Goal: Transaction & Acquisition: Purchase product/service

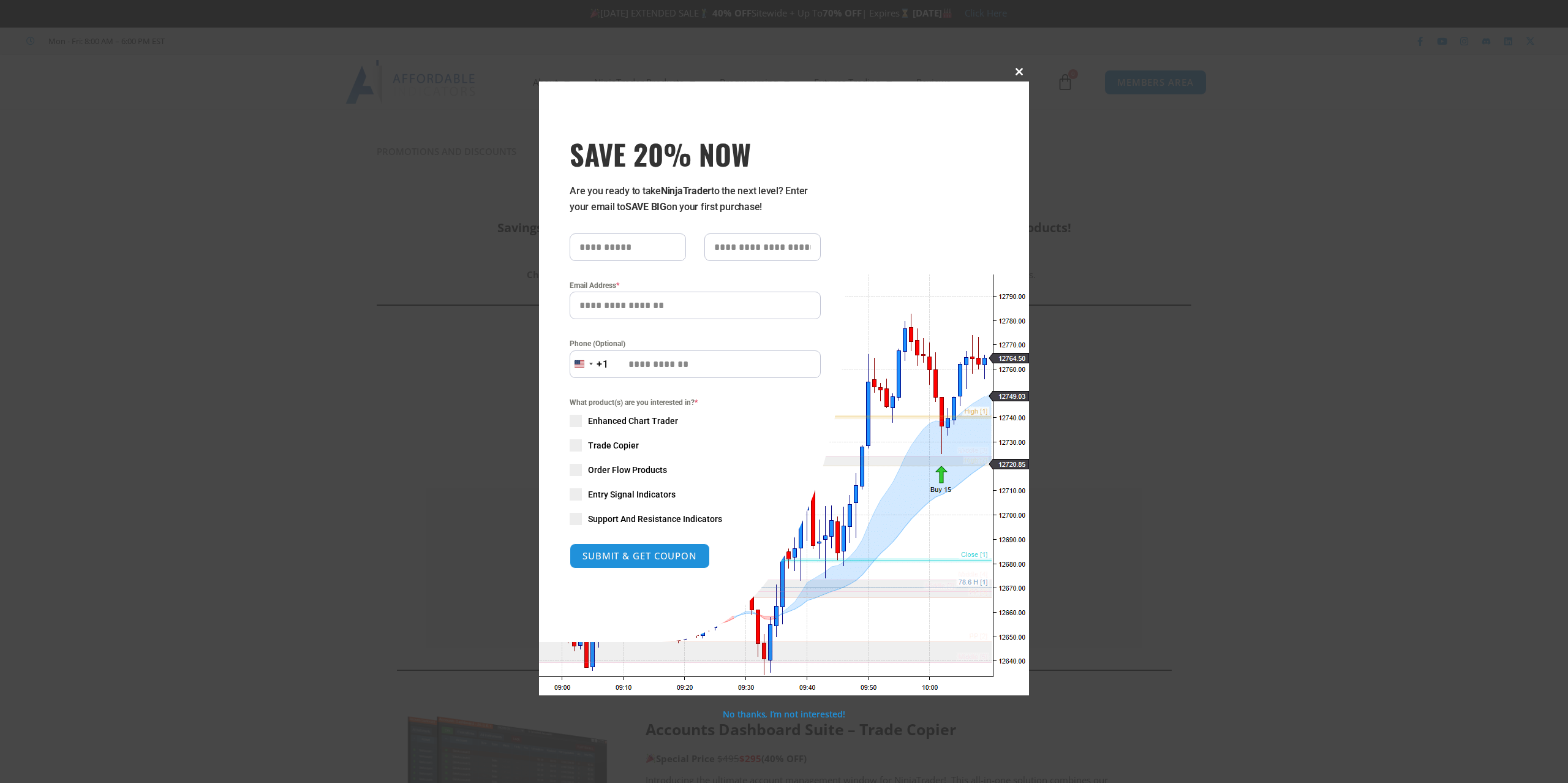
click at [1019, 68] on span at bounding box center [1019, 71] width 20 height 7
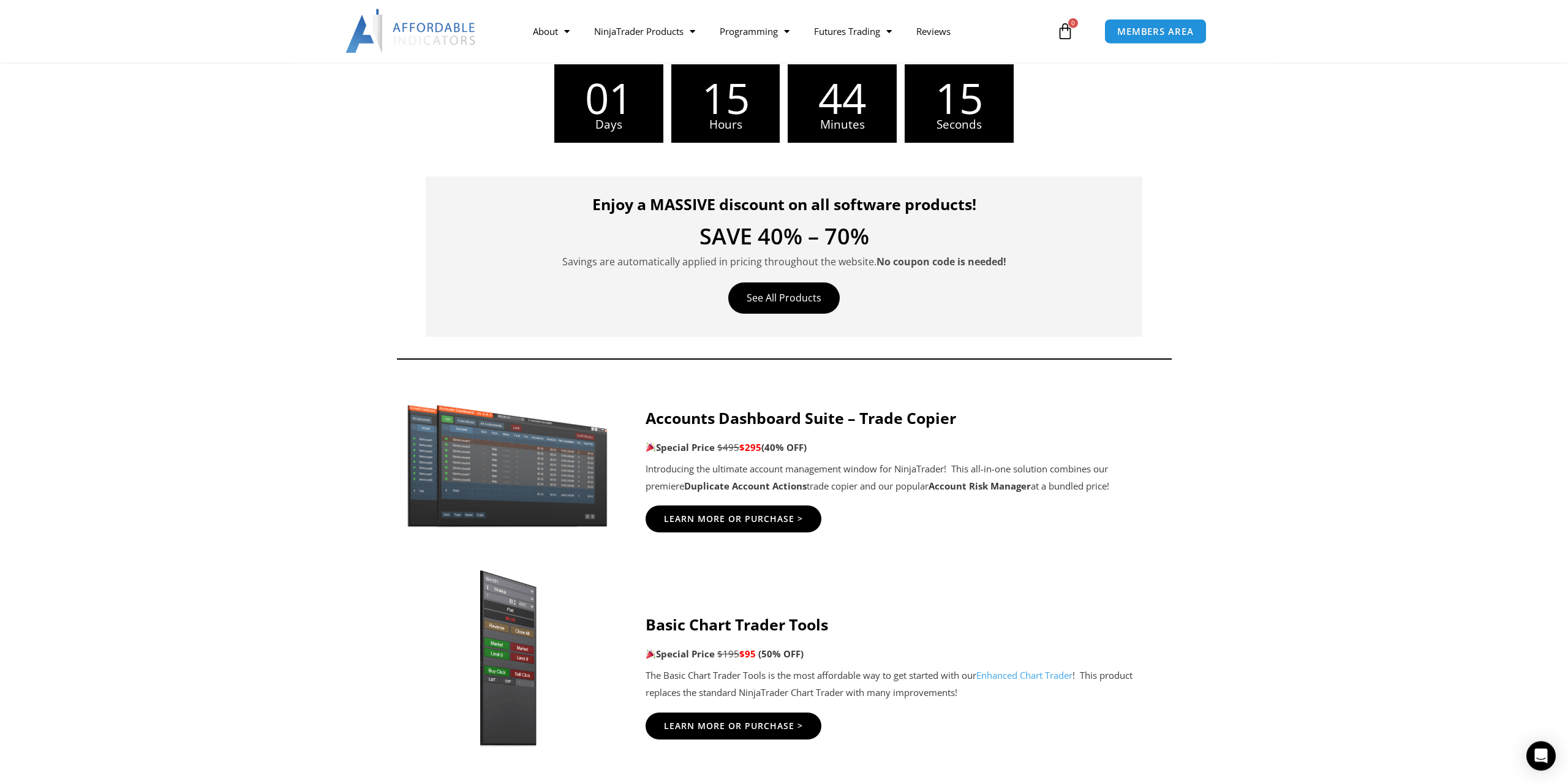
scroll to position [313, 0]
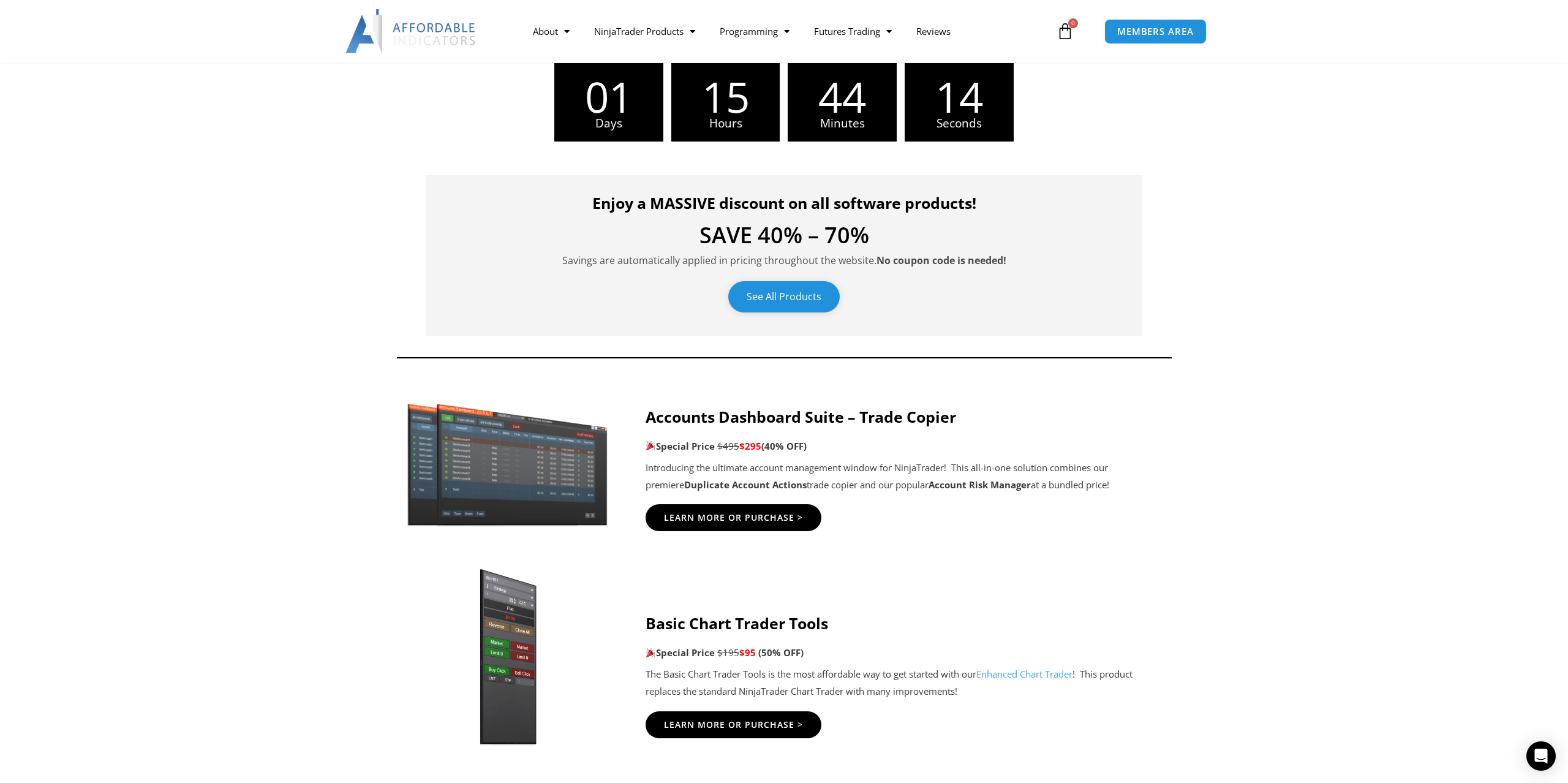
click at [792, 302] on link "See All Products" at bounding box center [784, 297] width 111 height 31
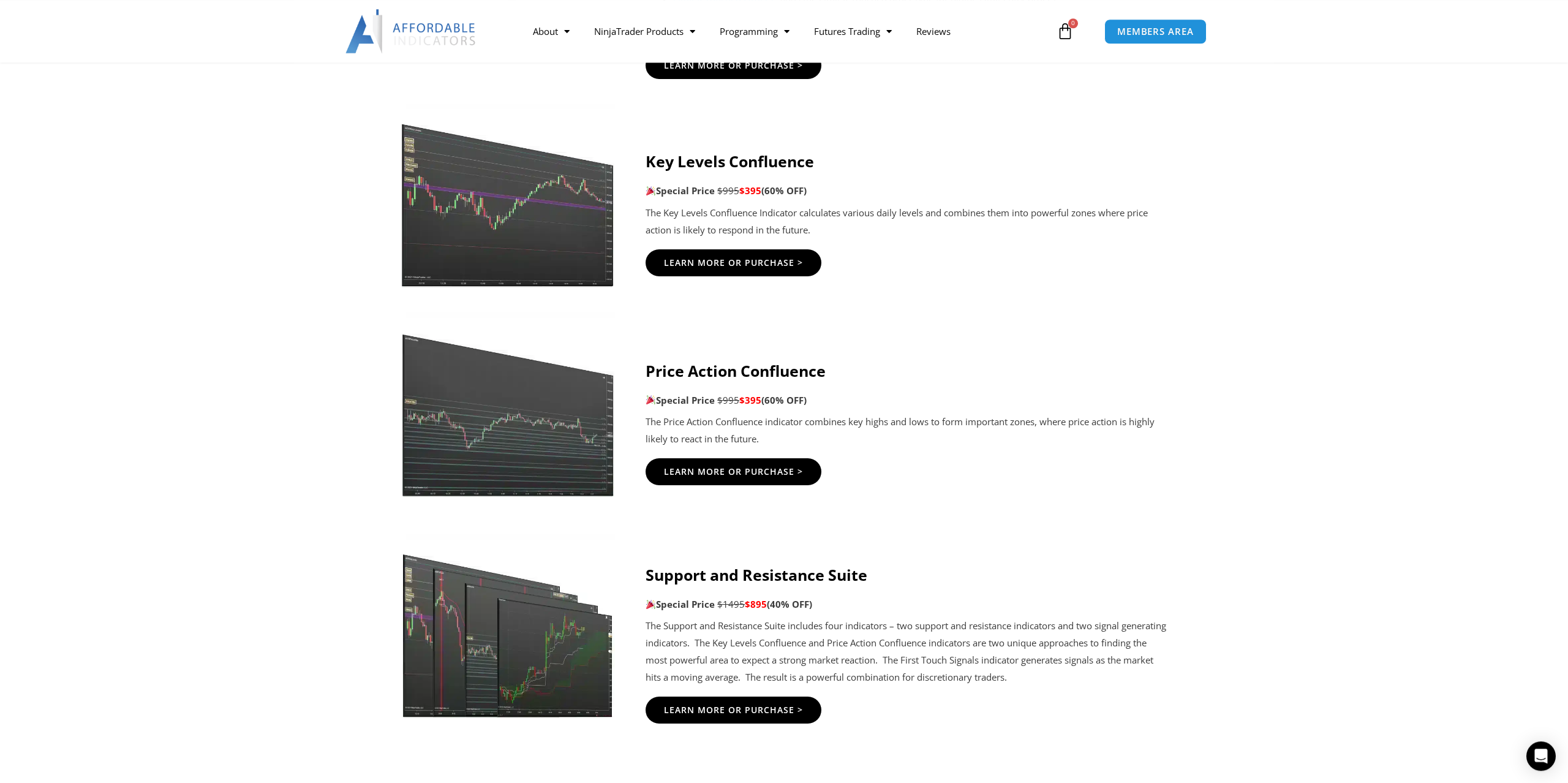
scroll to position [1500, 0]
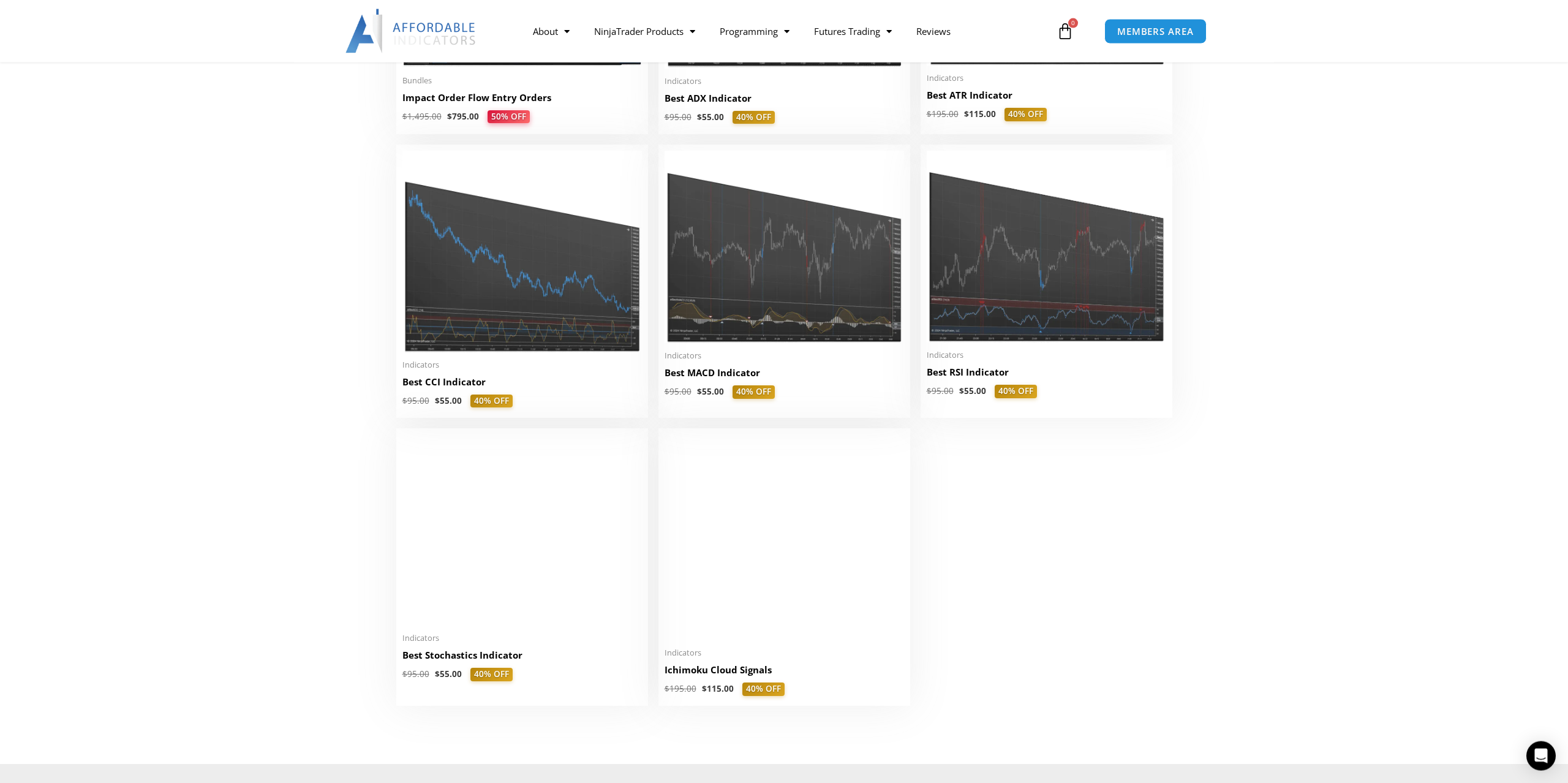
scroll to position [2499, 0]
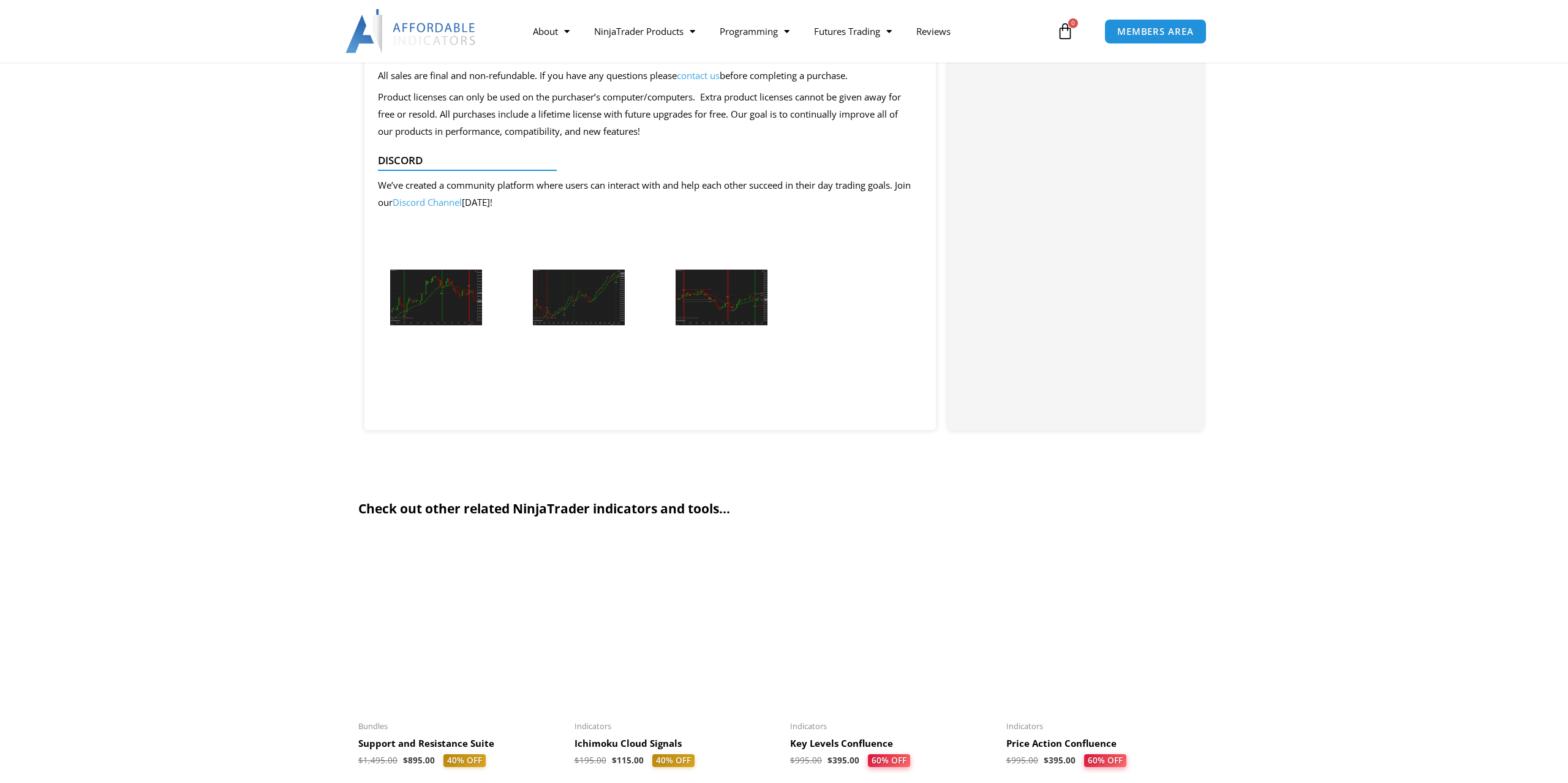
scroll to position [1249, 0]
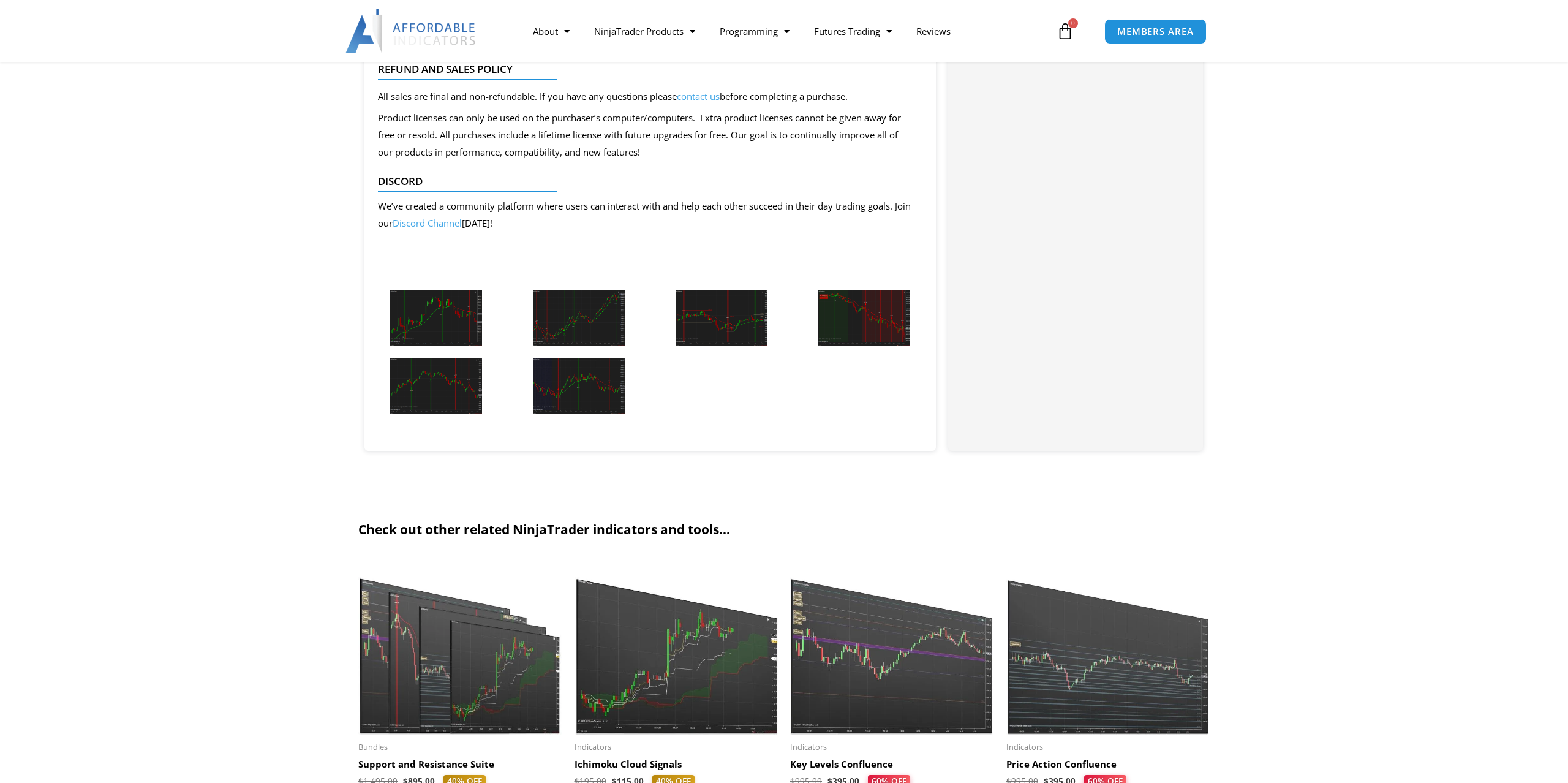
click at [445, 329] on img at bounding box center [436, 319] width 92 height 56
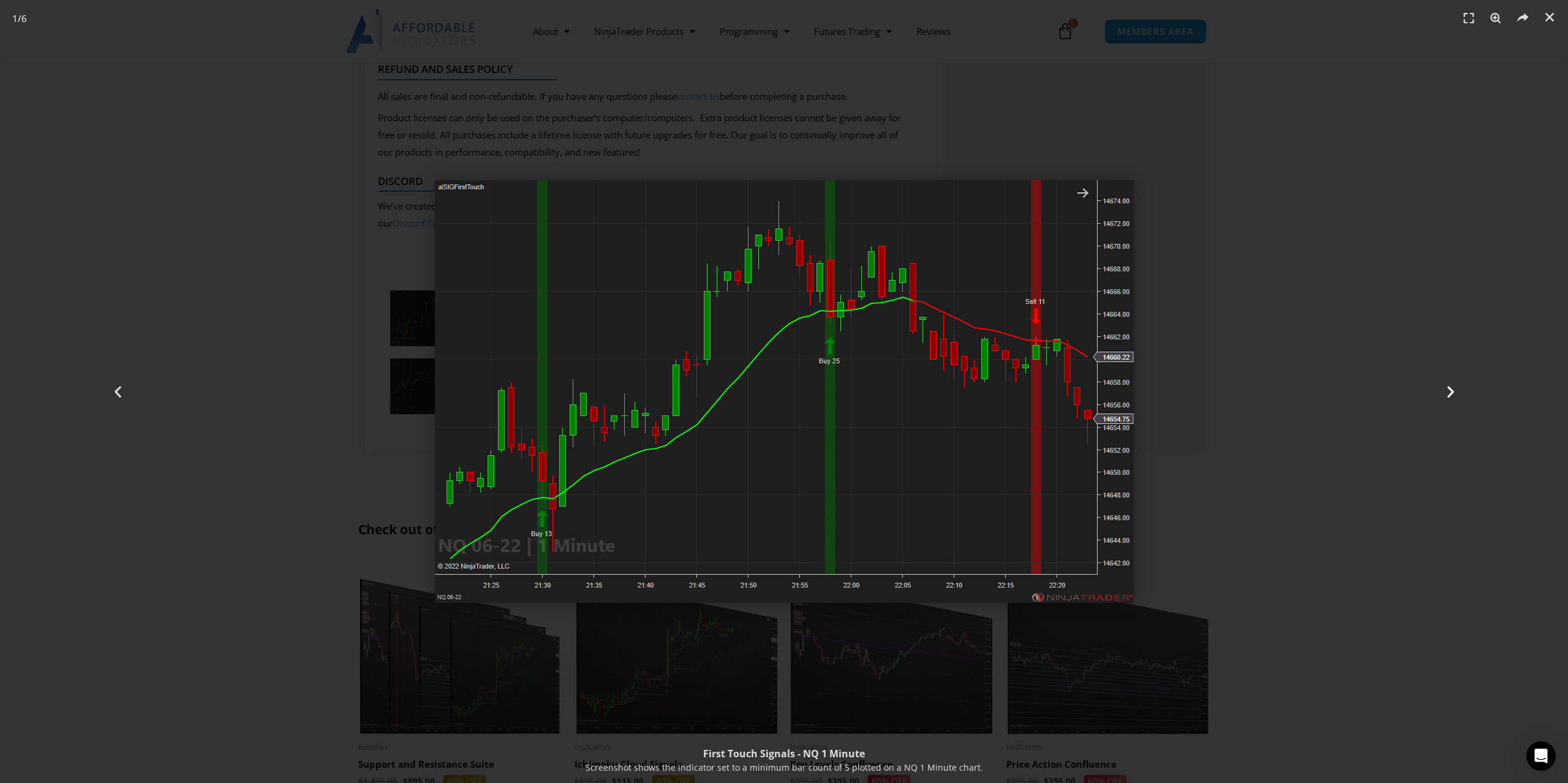
click at [1445, 391] on icon "Next slide" at bounding box center [1451, 392] width 15 height 15
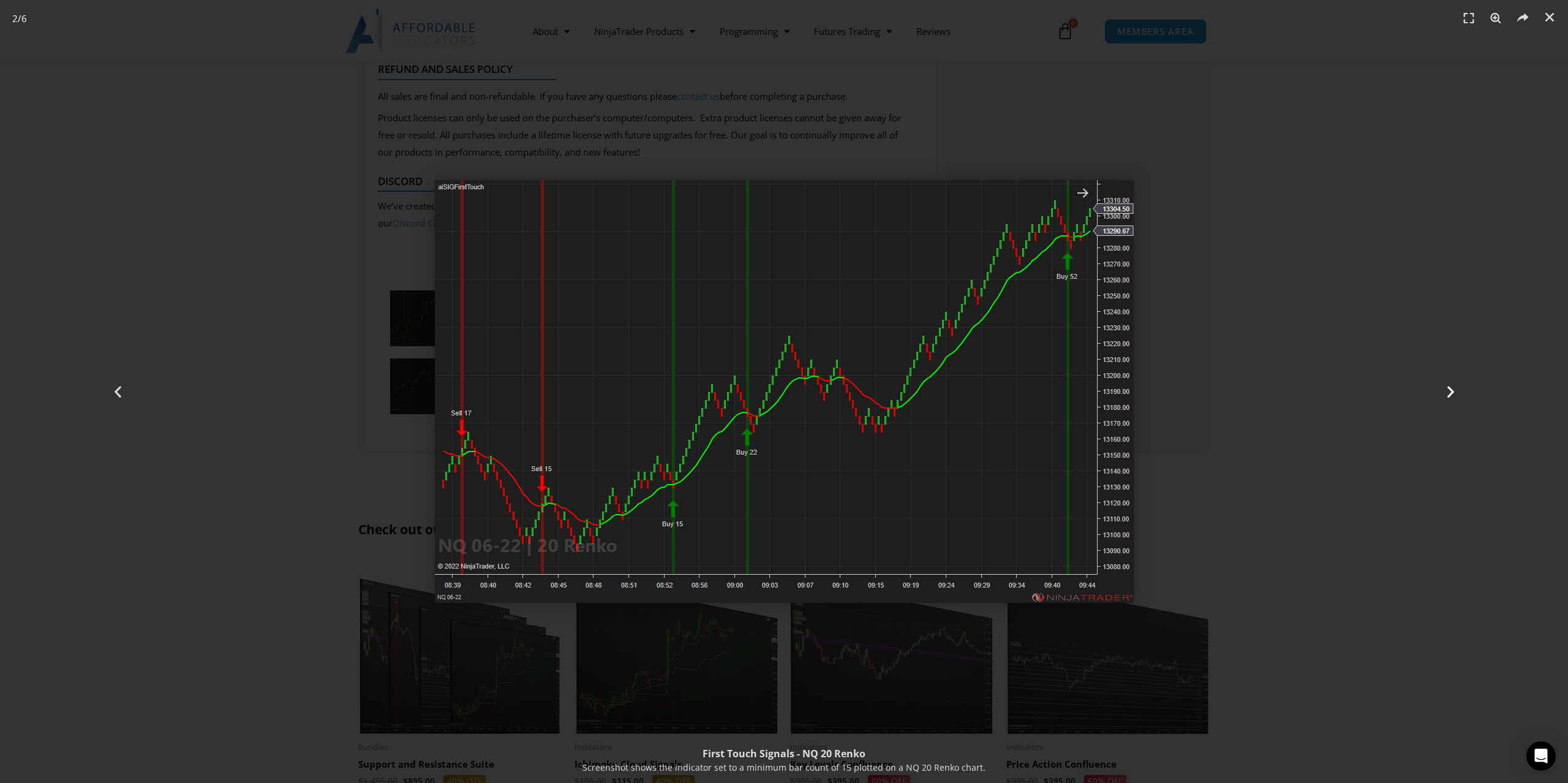
click at [1445, 390] on icon "Next slide" at bounding box center [1451, 392] width 15 height 15
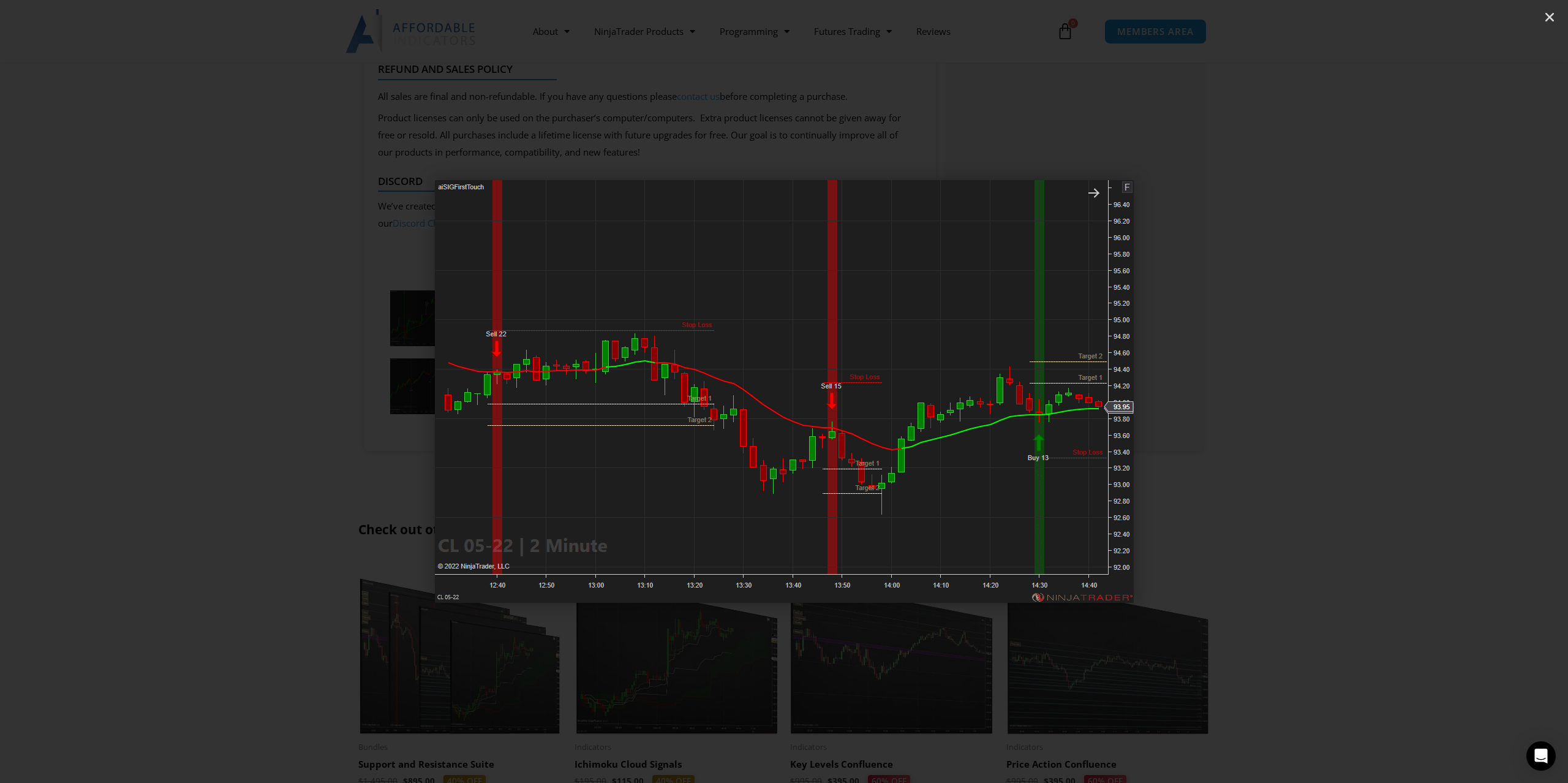
click at [1445, 390] on icon "Next slide" at bounding box center [1451, 392] width 15 height 15
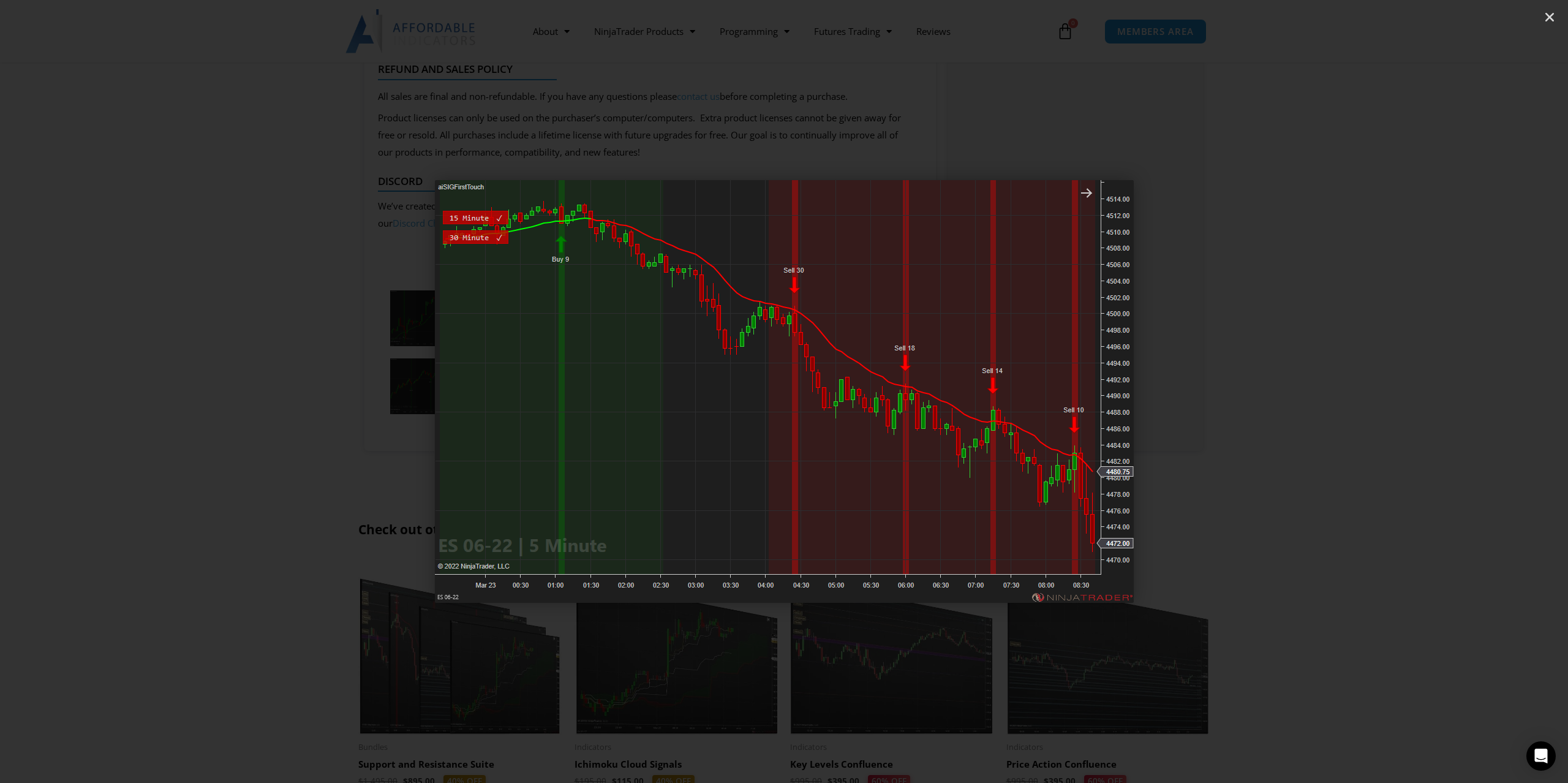
click at [1445, 390] on icon "Next slide" at bounding box center [1451, 392] width 15 height 15
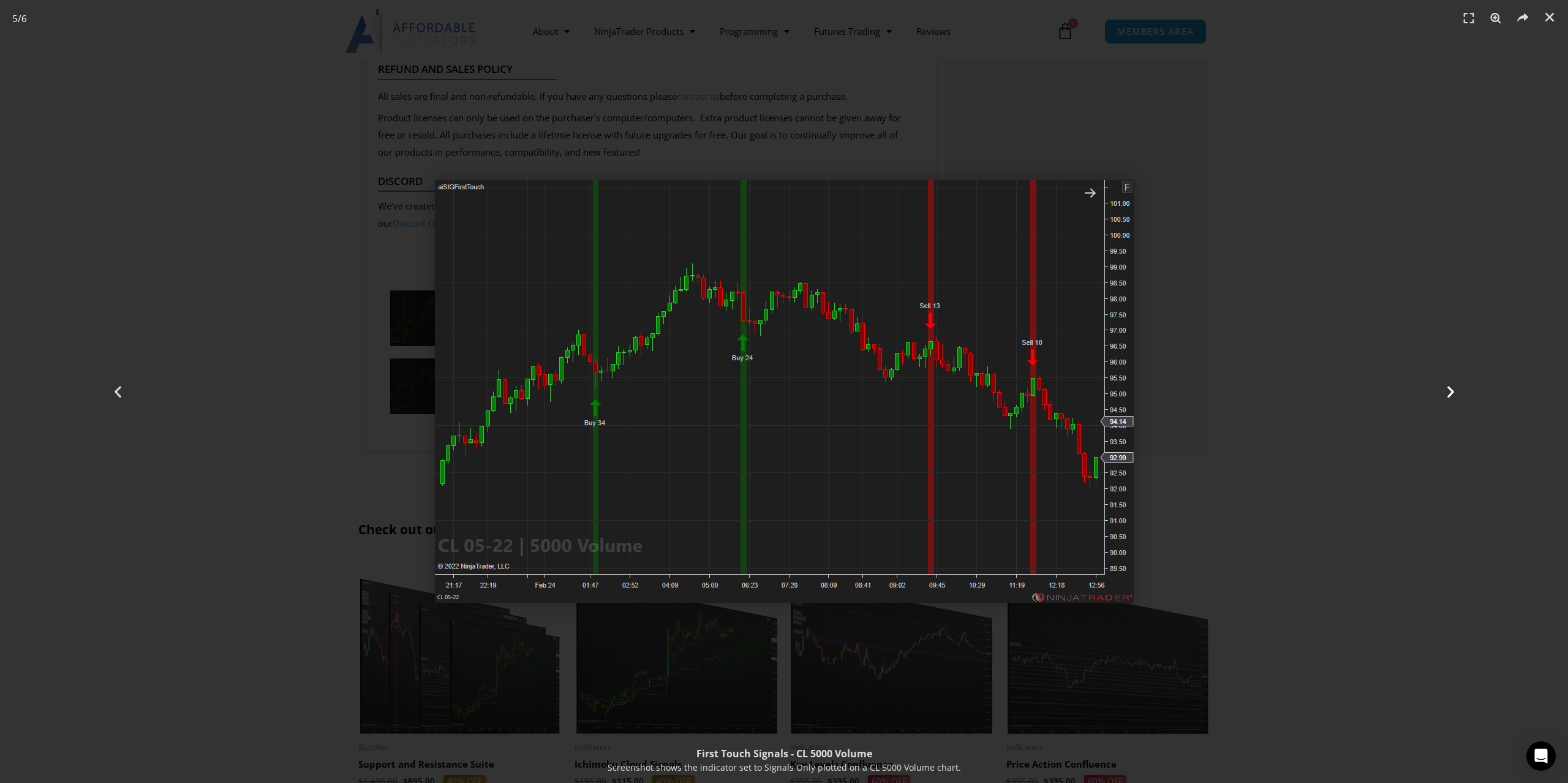
click at [1446, 390] on icon "Next slide" at bounding box center [1451, 392] width 15 height 15
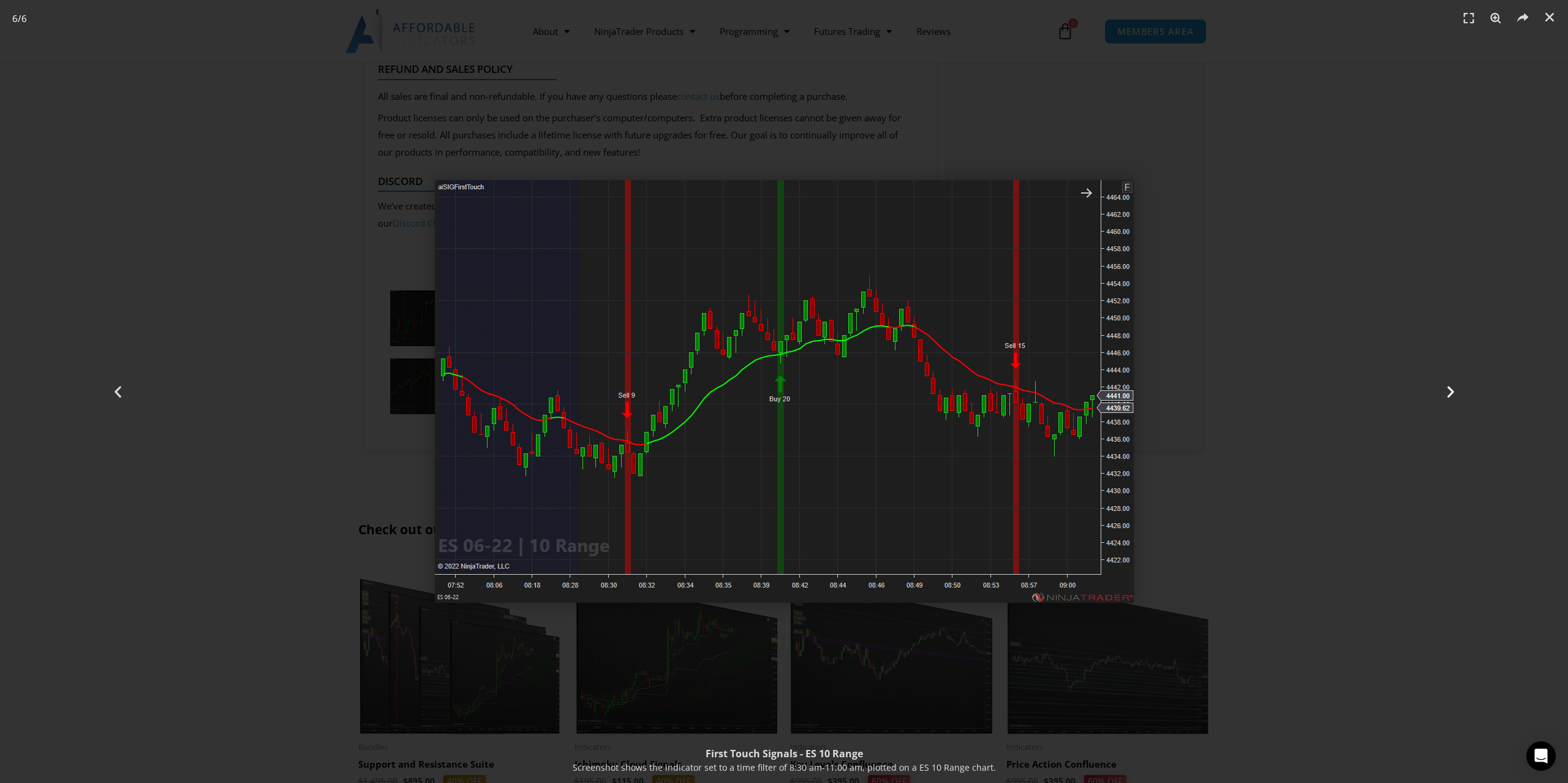
click at [1446, 390] on icon "Next slide" at bounding box center [1451, 392] width 15 height 15
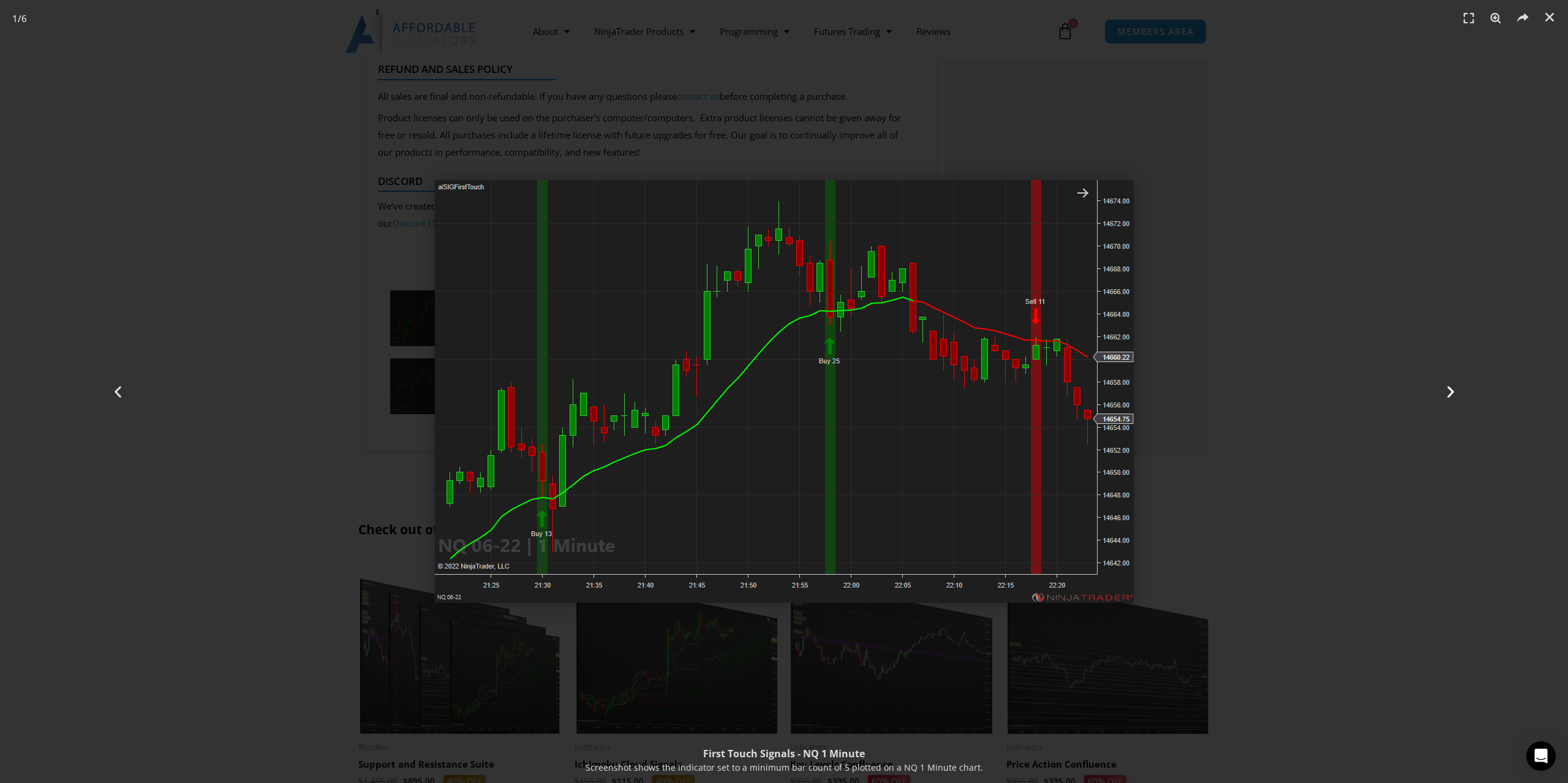
click at [1446, 389] on icon "Next slide" at bounding box center [1451, 392] width 15 height 15
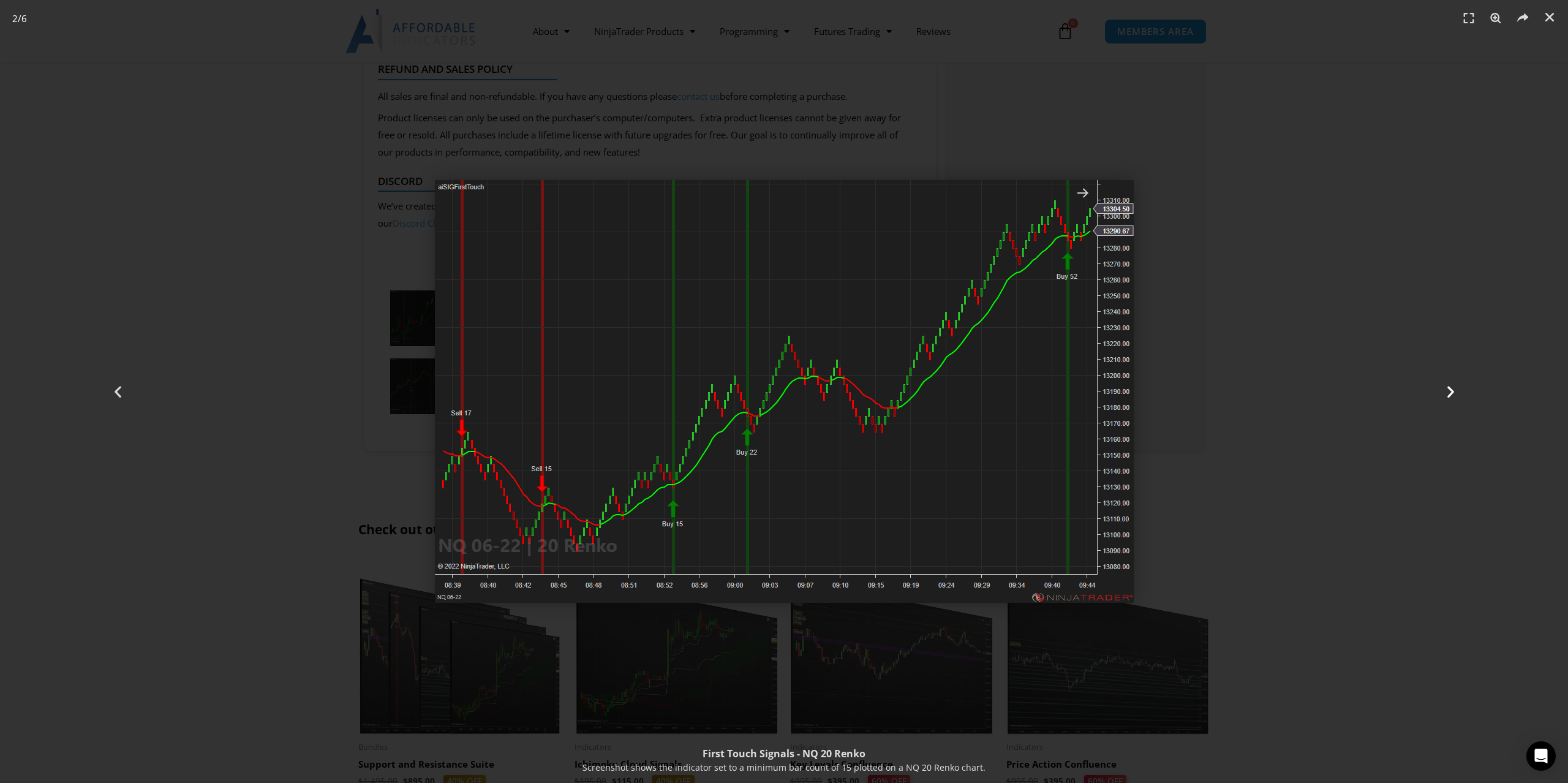
click at [1446, 388] on icon "Next slide" at bounding box center [1451, 392] width 15 height 15
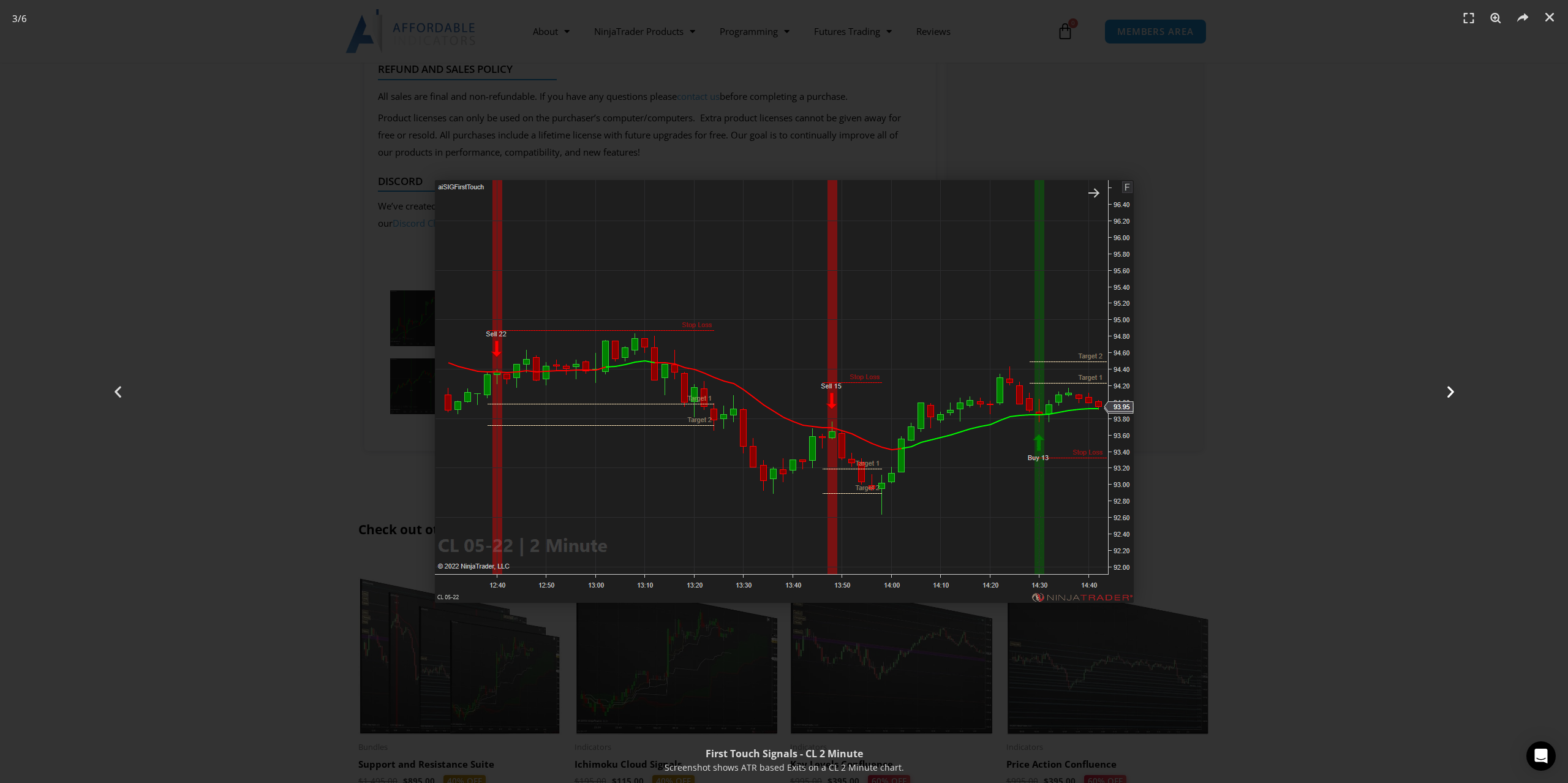
click at [1372, 383] on div "Next" at bounding box center [1450, 392] width 235 height 783
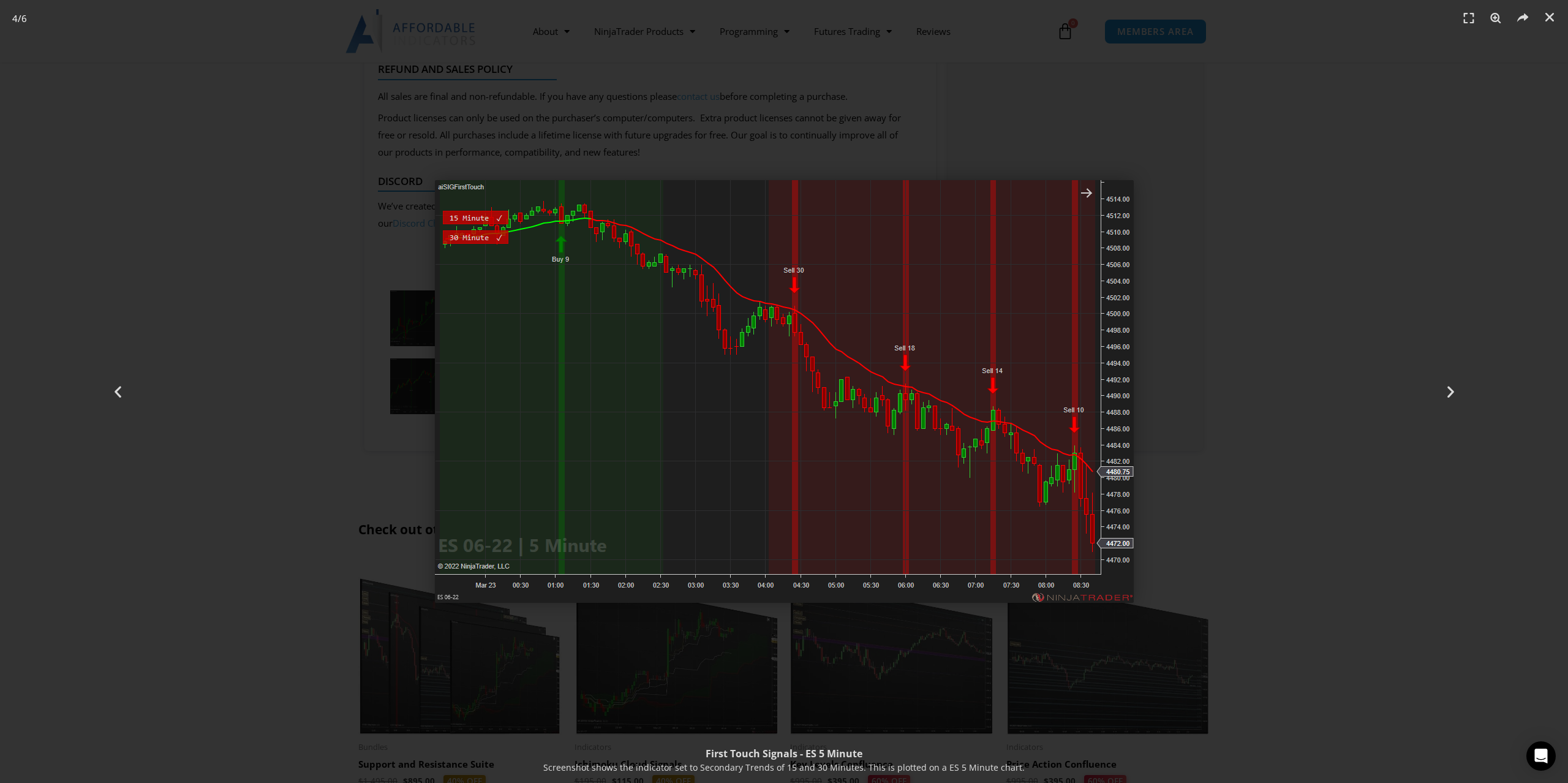
click at [1252, 435] on div "4 / 6" at bounding box center [784, 392] width 1482 height 697
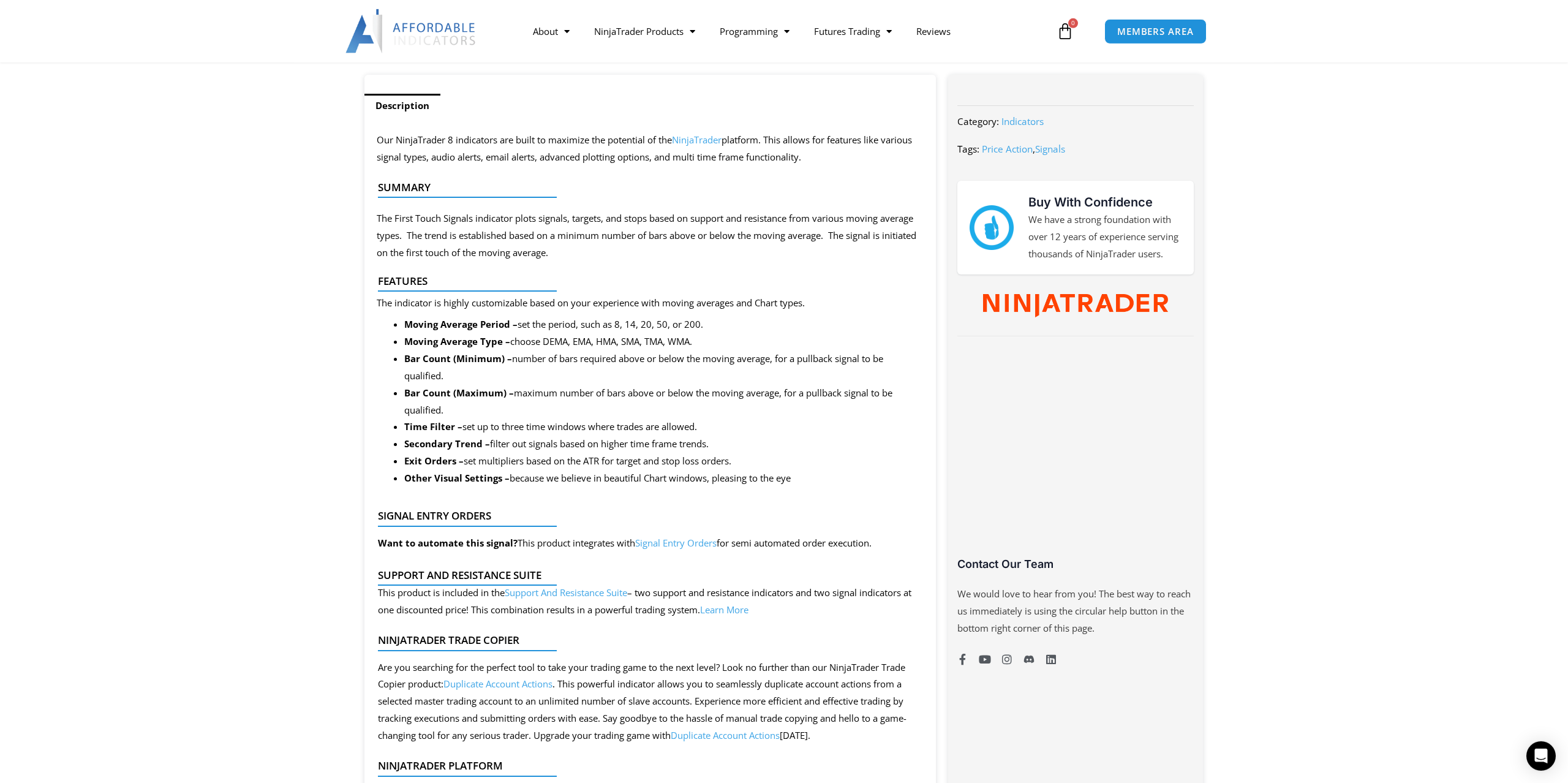
scroll to position [437, 0]
